Goal: Transaction & Acquisition: Purchase product/service

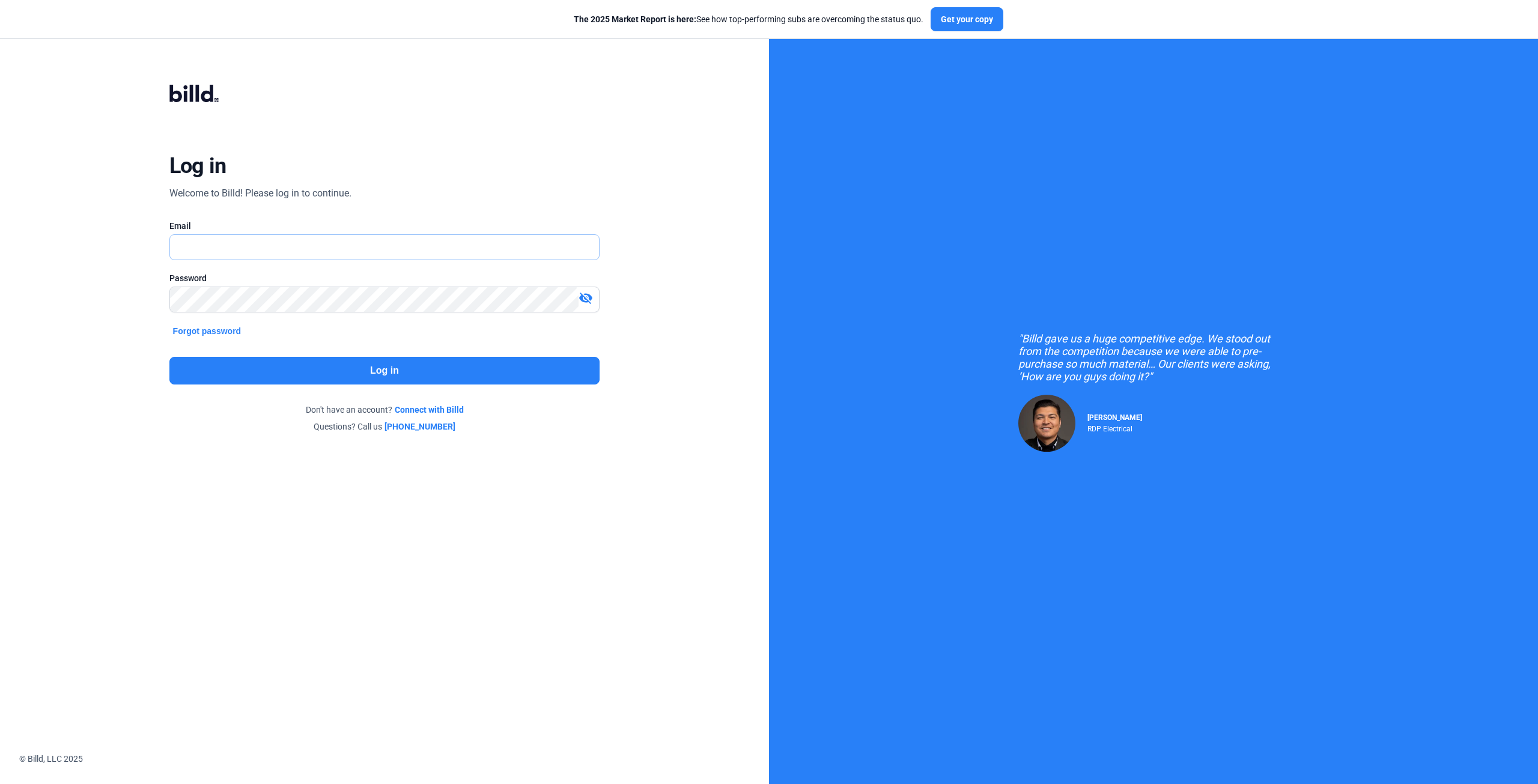
type input "[EMAIL_ADDRESS][DOMAIN_NAME]"
click at [289, 378] on button "Log in" at bounding box center [385, 371] width 431 height 27
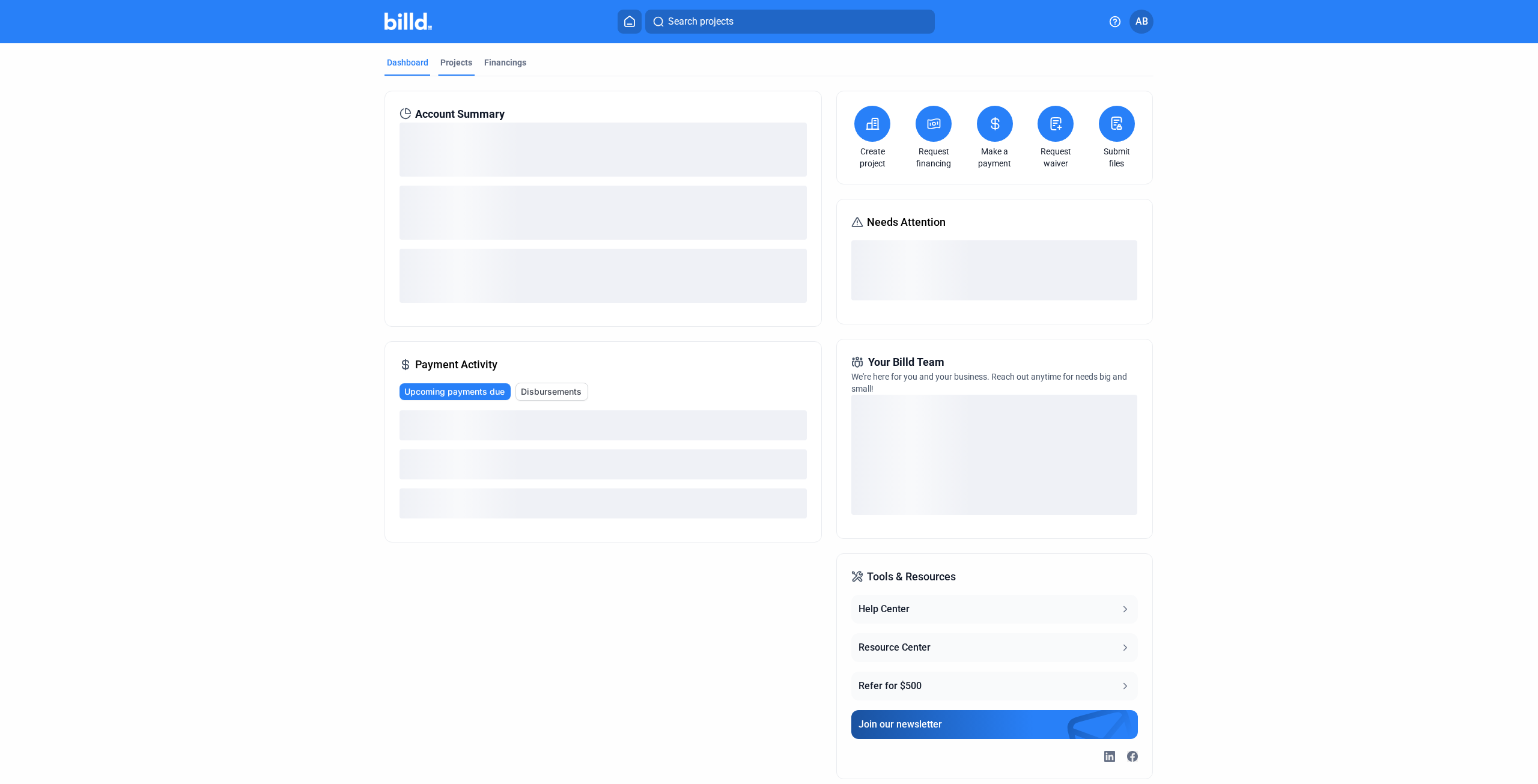
click at [443, 67] on div "Projects" at bounding box center [457, 62] width 32 height 12
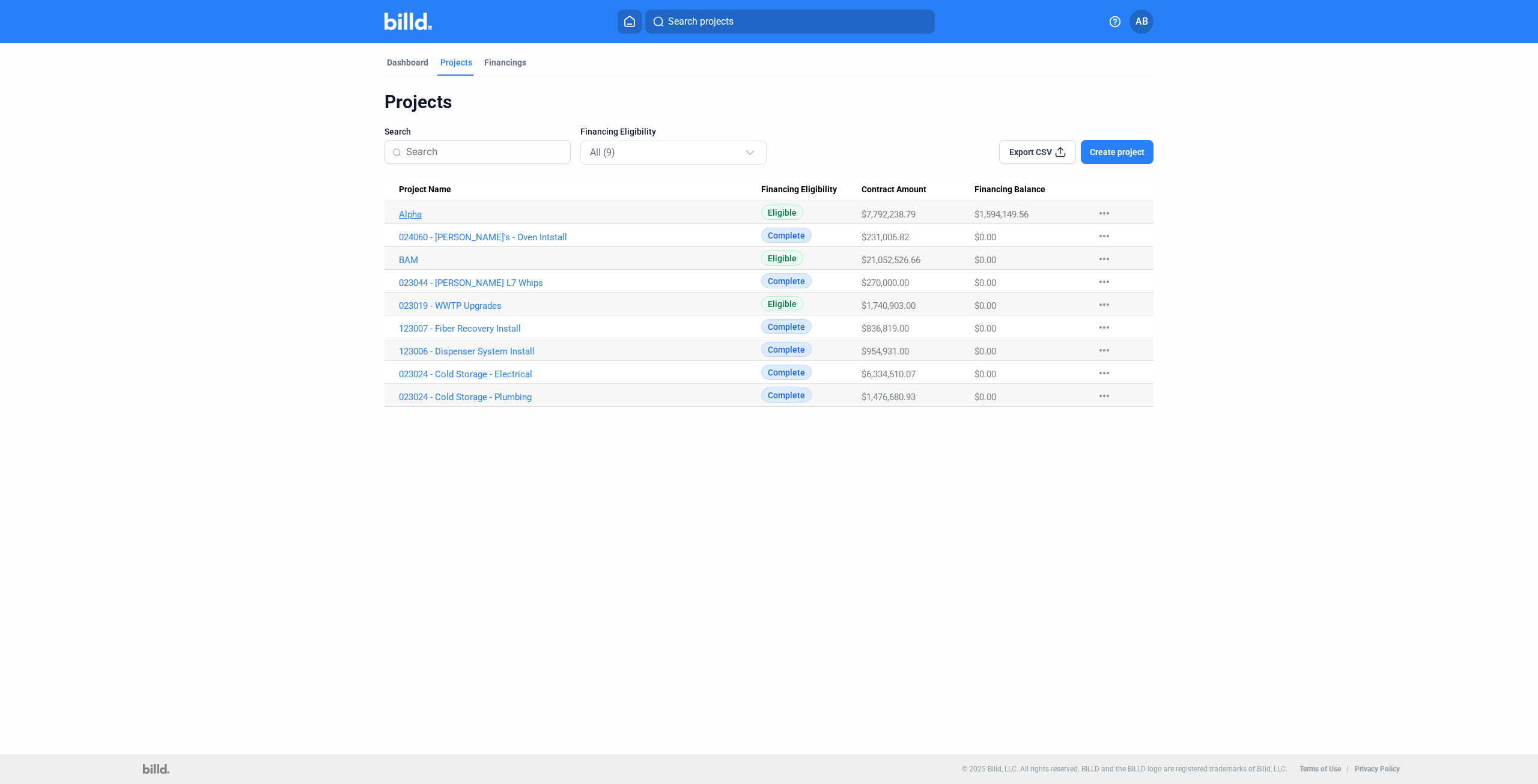
click at [416, 211] on link "Alpha" at bounding box center [580, 215] width 362 height 11
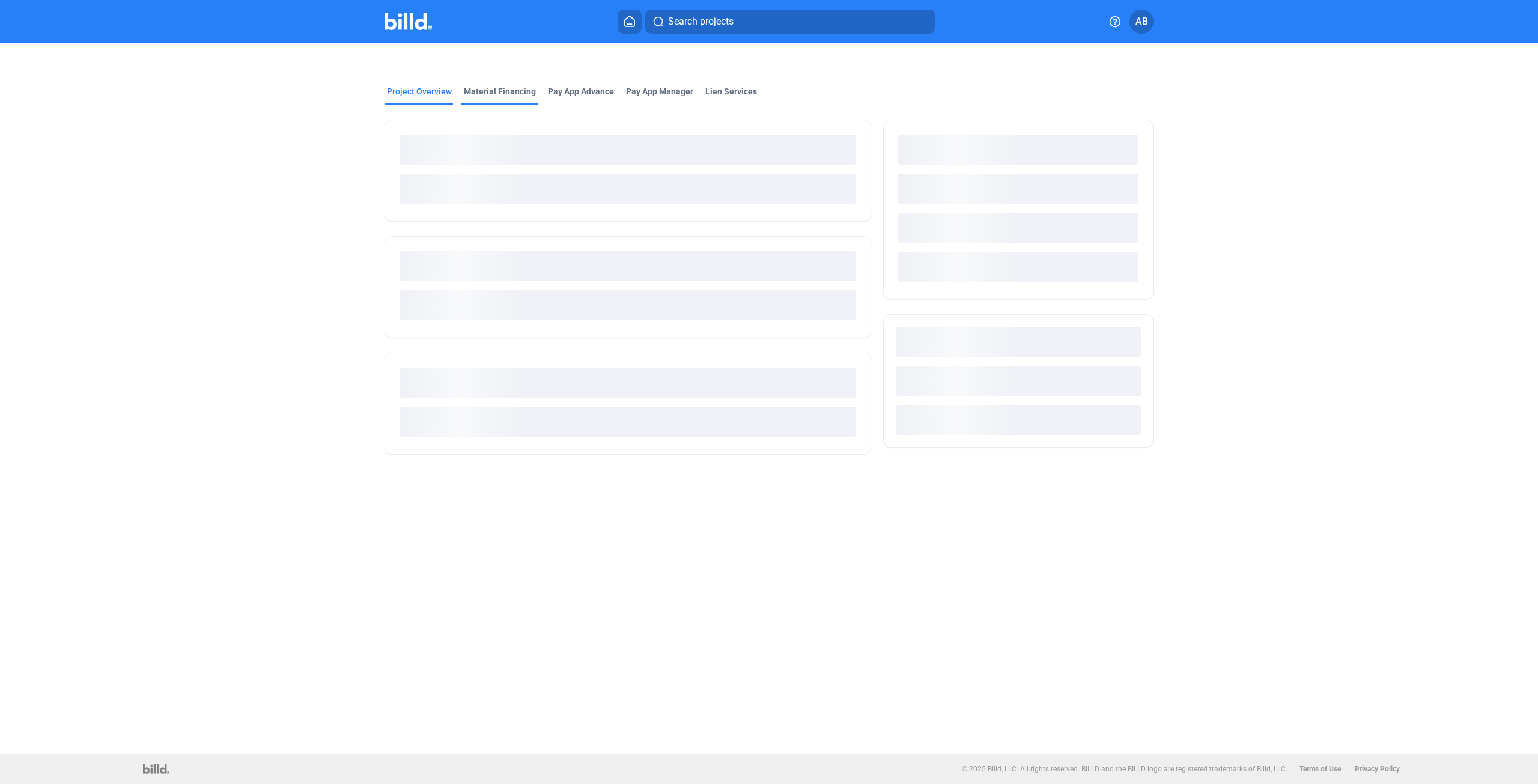
click at [483, 91] on div "Material Financing" at bounding box center [499, 91] width 72 height 12
